Goal: Task Accomplishment & Management: Manage account settings

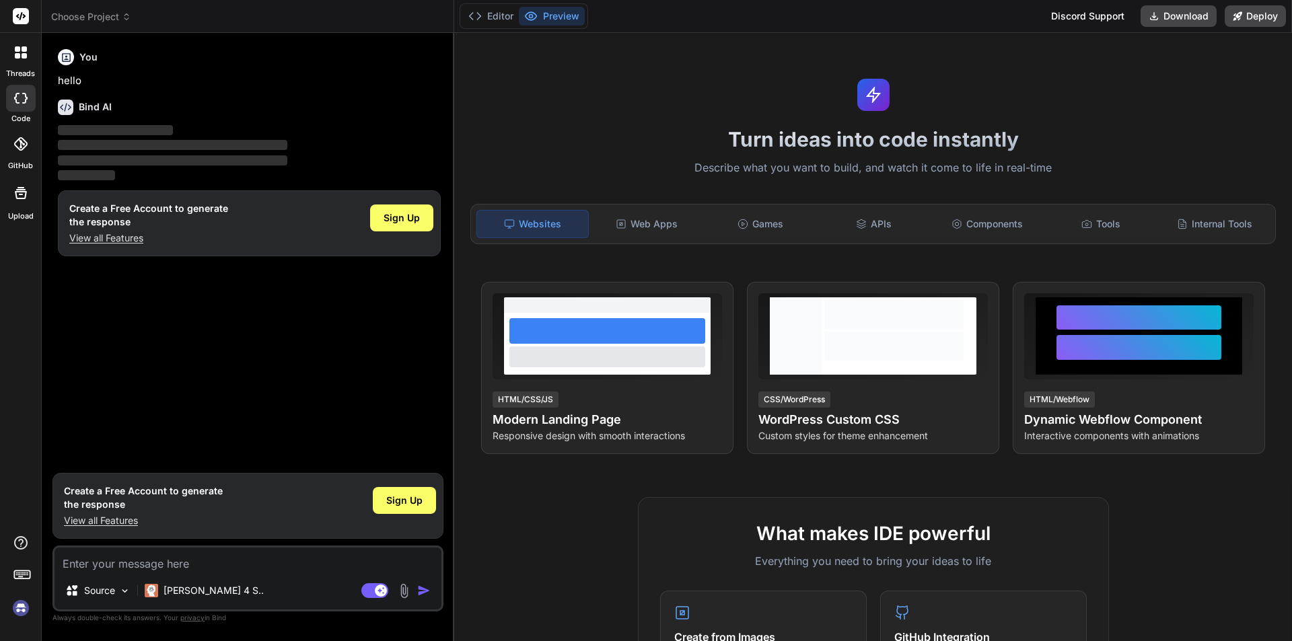
type textarea "x"
type textarea "a"
type textarea "x"
type textarea "as"
type textarea "x"
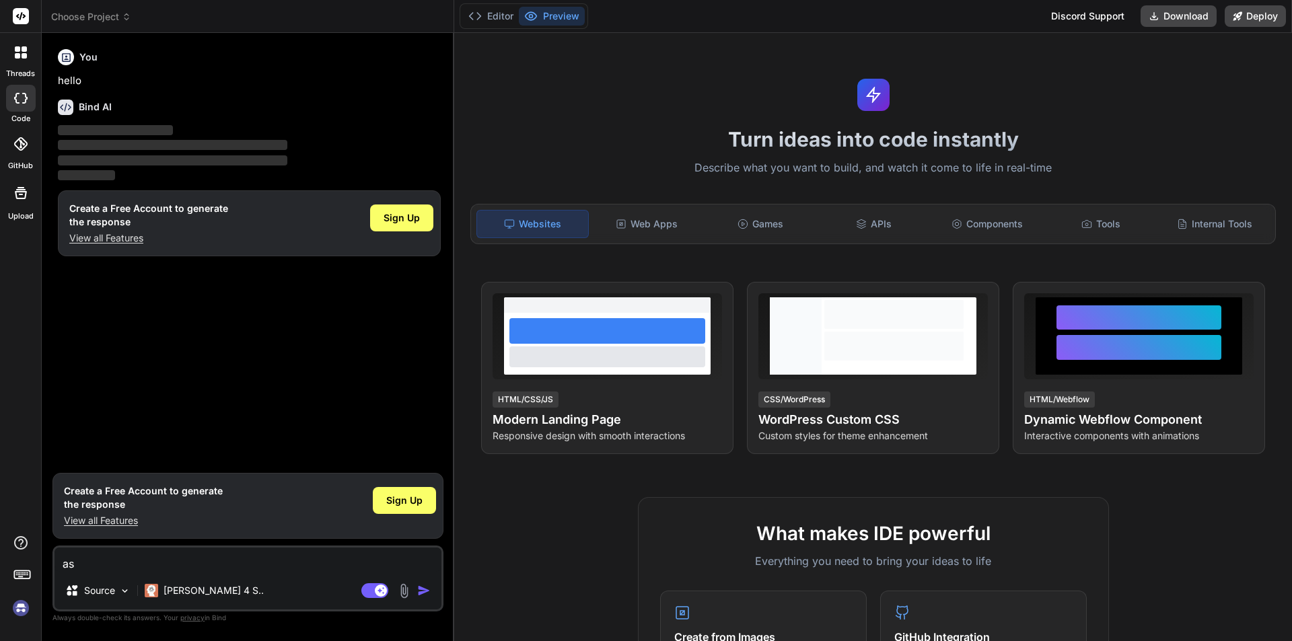
type textarea "asd"
type textarea "x"
type textarea "asd"
click at [426, 591] on img "button" at bounding box center [423, 590] width 13 height 13
click at [414, 221] on span "Sign Up" at bounding box center [402, 217] width 36 height 13
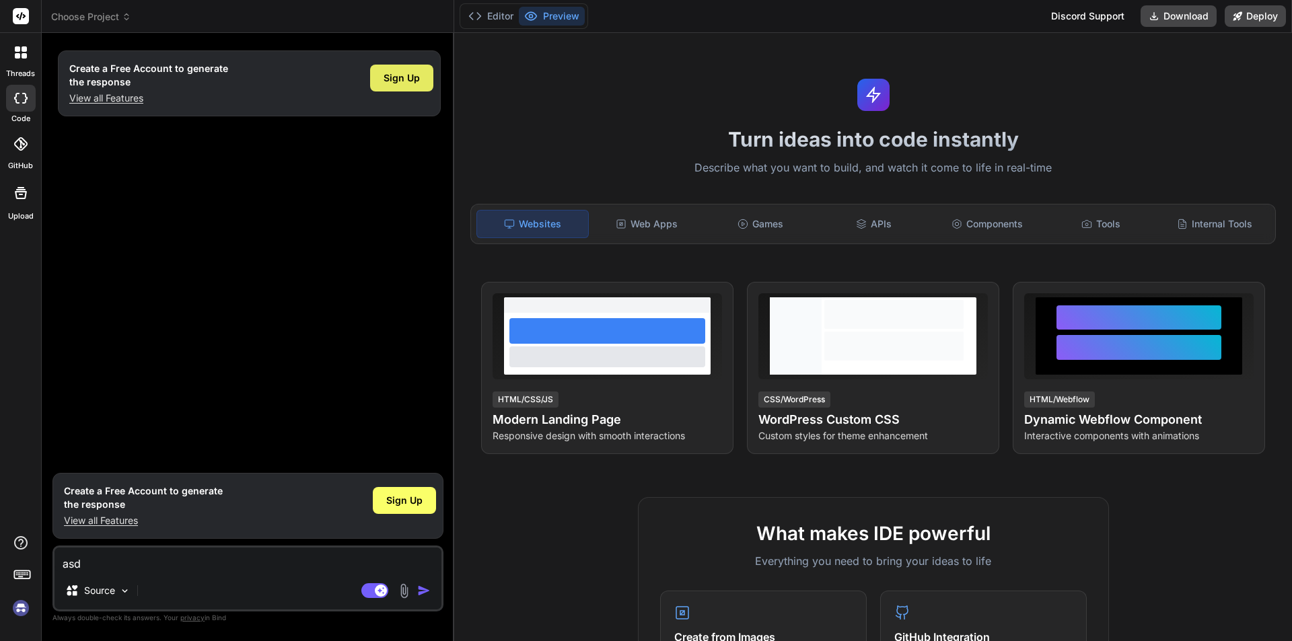
type textarea "x"
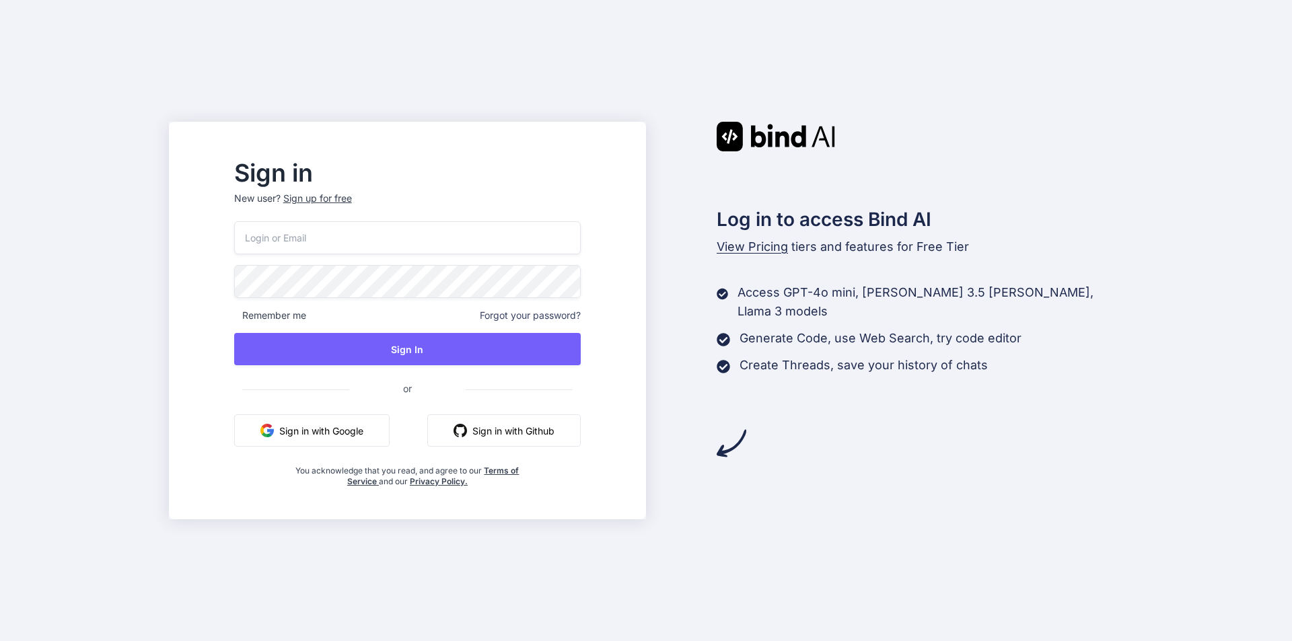
click at [345, 237] on input "email" at bounding box center [407, 237] width 347 height 33
type input "[EMAIL_ADDRESS][DOMAIN_NAME]"
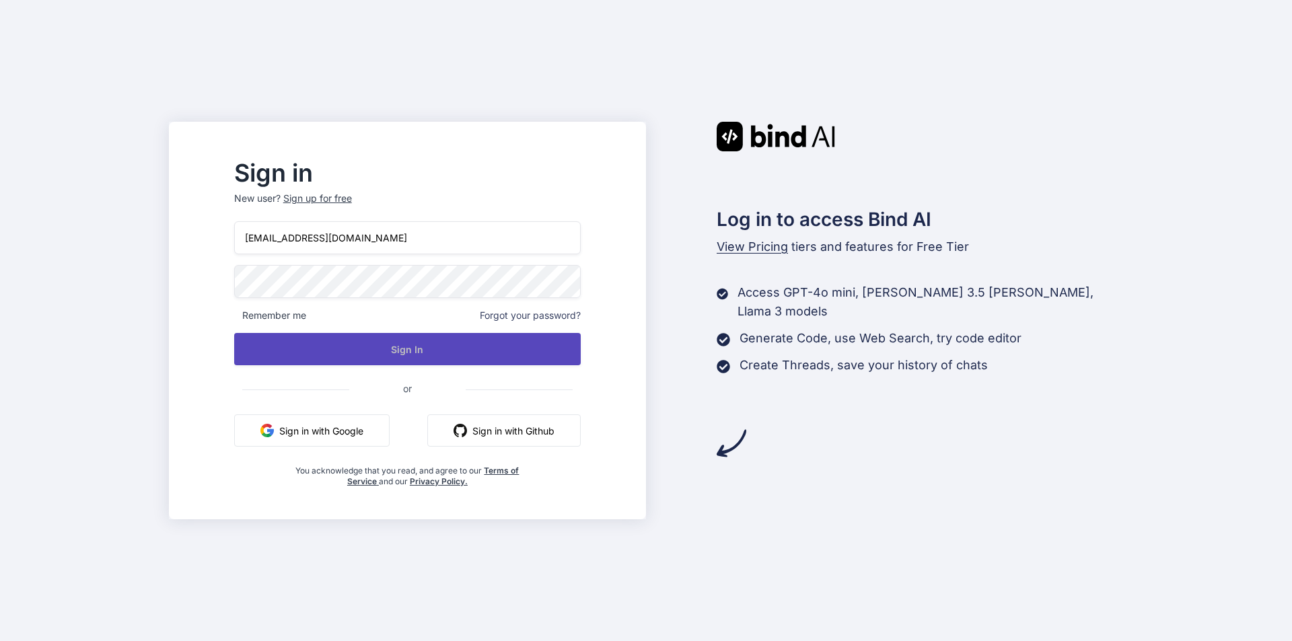
click at [384, 345] on button "Sign In" at bounding box center [407, 349] width 347 height 32
click at [436, 358] on button "Sign In" at bounding box center [407, 349] width 347 height 32
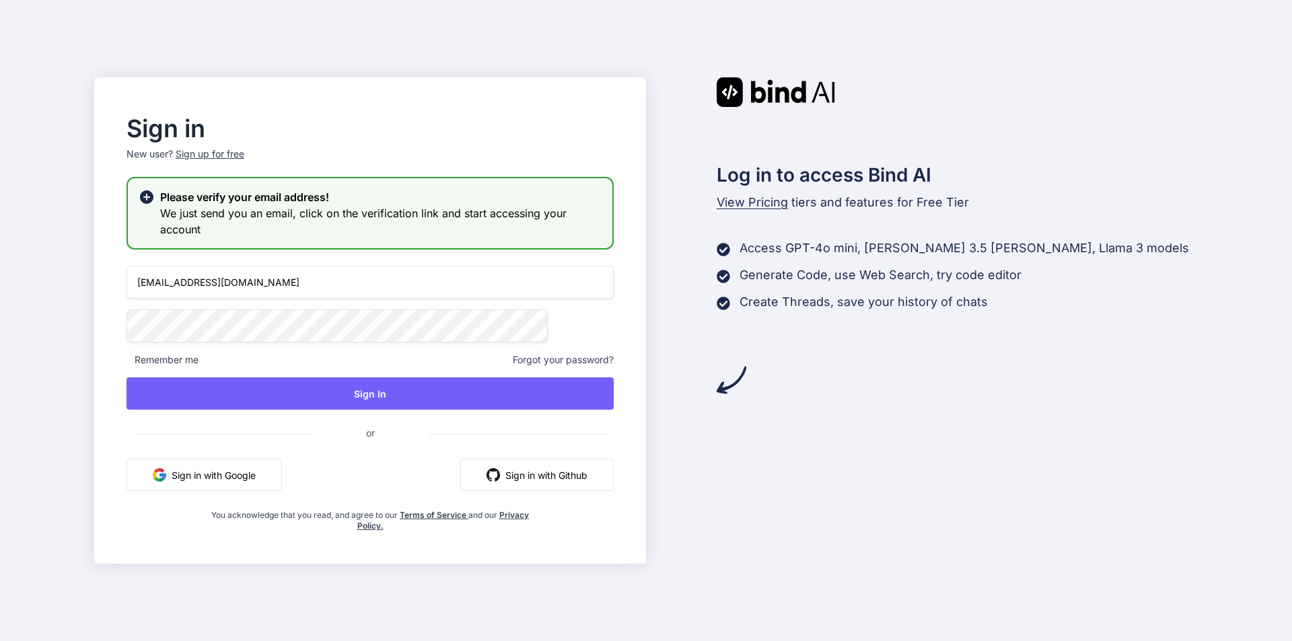
click at [335, 226] on h3 "We just send you an email, click on the verification link and start accessing y…" at bounding box center [381, 221] width 442 height 32
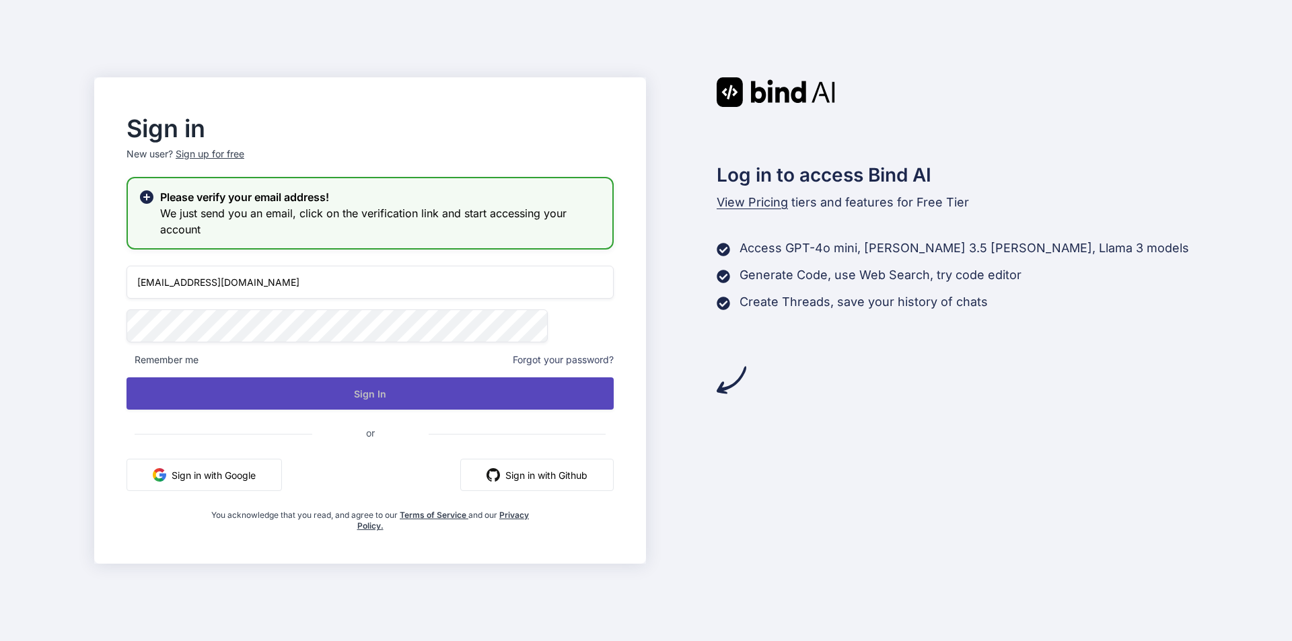
click at [366, 403] on button "Sign In" at bounding box center [370, 394] width 487 height 32
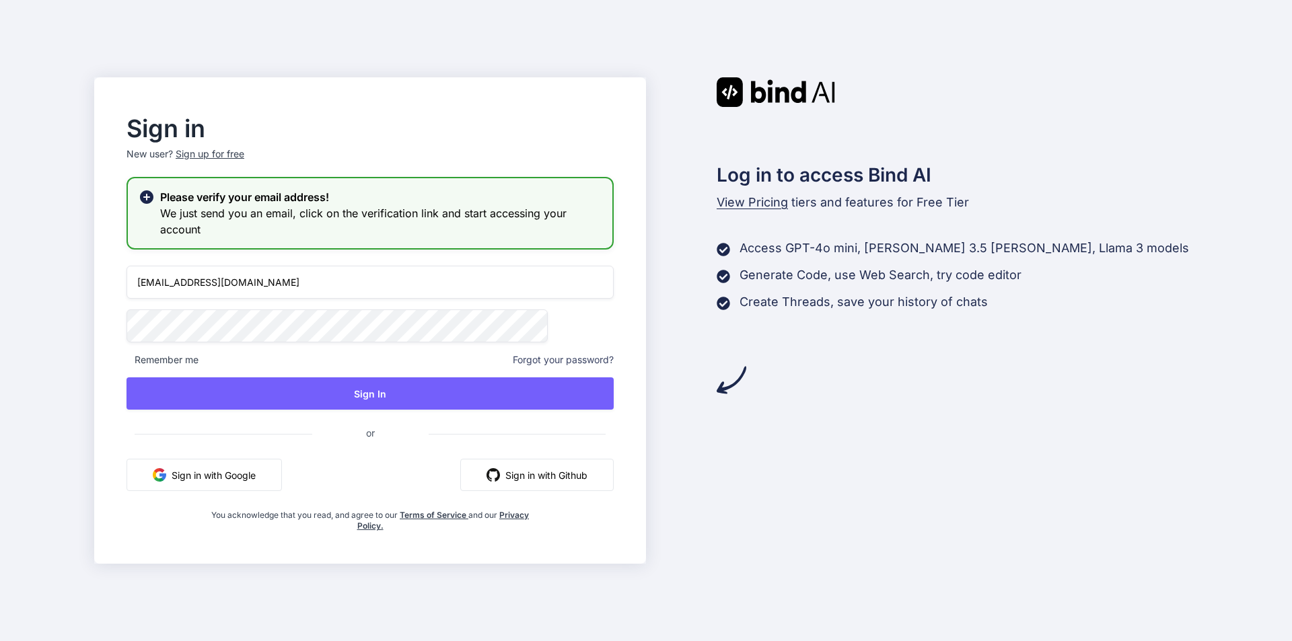
click at [310, 206] on h3 "We just send you an email, click on the verification link and start accessing y…" at bounding box center [381, 221] width 442 height 32
click at [153, 195] on icon at bounding box center [146, 196] width 13 height 13
click at [335, 209] on h3 "We just send you an email, click on the verification link and start accessing y…" at bounding box center [381, 221] width 442 height 32
click at [386, 438] on span "or" at bounding box center [370, 433] width 116 height 33
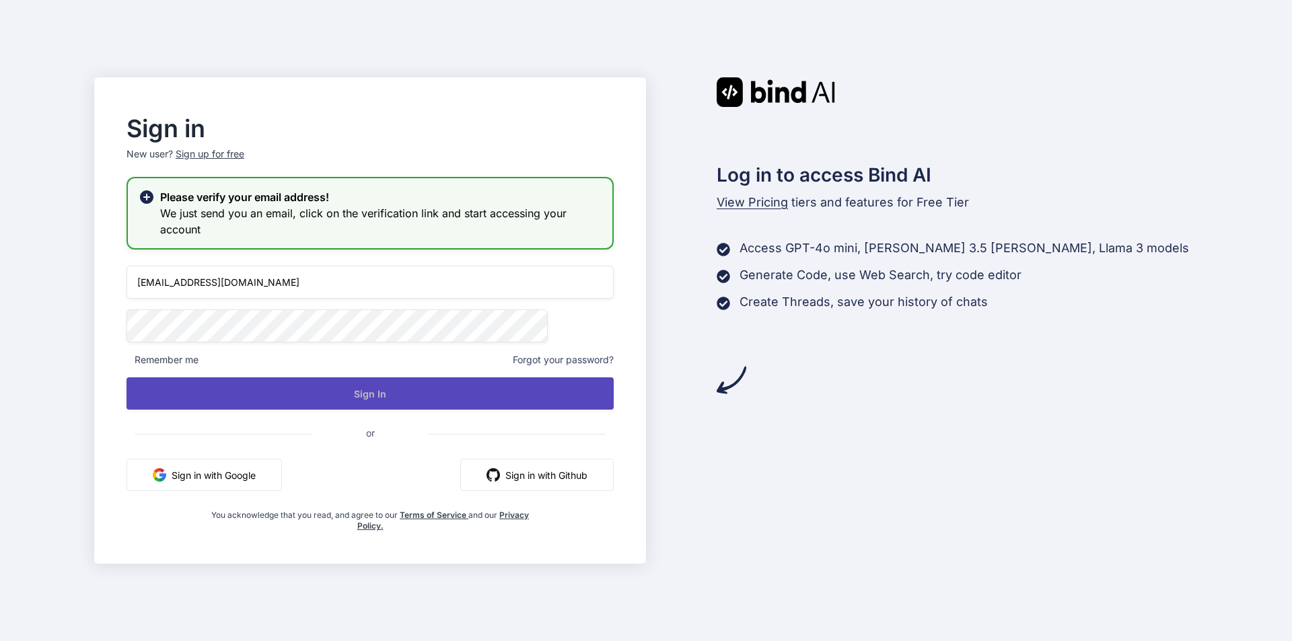
click at [392, 396] on button "Sign In" at bounding box center [370, 394] width 487 height 32
